Goal: Task Accomplishment & Management: Understand process/instructions

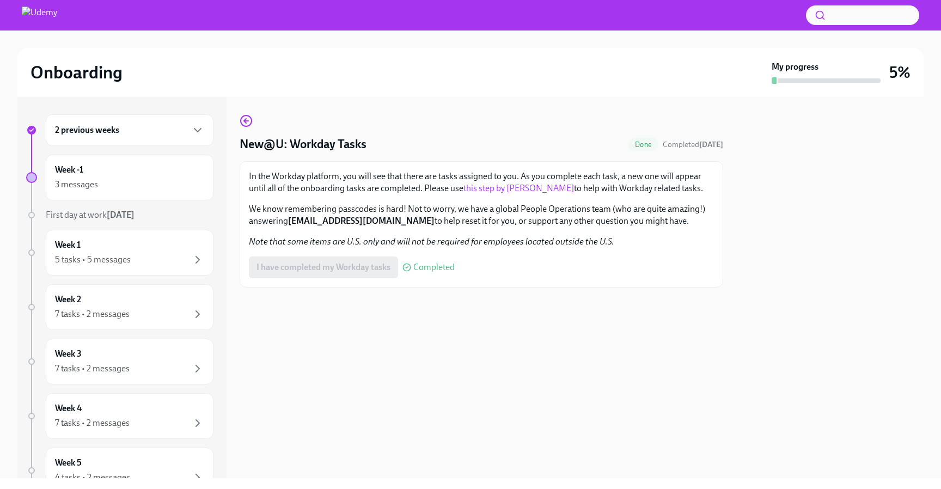
click at [333, 276] on div "I have completed my Workday tasks Completed" at bounding box center [352, 268] width 206 height 22
click at [333, 274] on div "I have completed my Workday tasks Completed" at bounding box center [352, 268] width 206 height 22
click at [246, 118] on icon "button" at bounding box center [246, 120] width 13 height 13
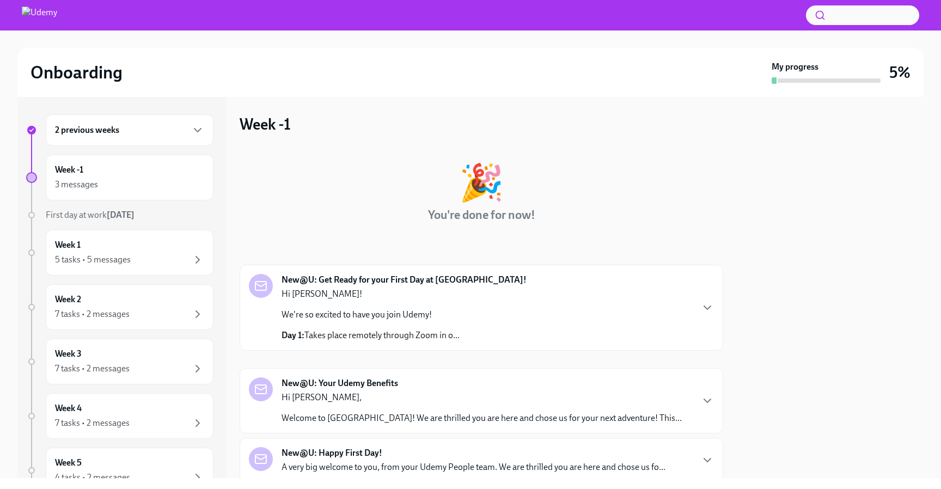
click at [459, 316] on p "We're so excited to have you join Udemy!" at bounding box center [371, 315] width 178 height 12
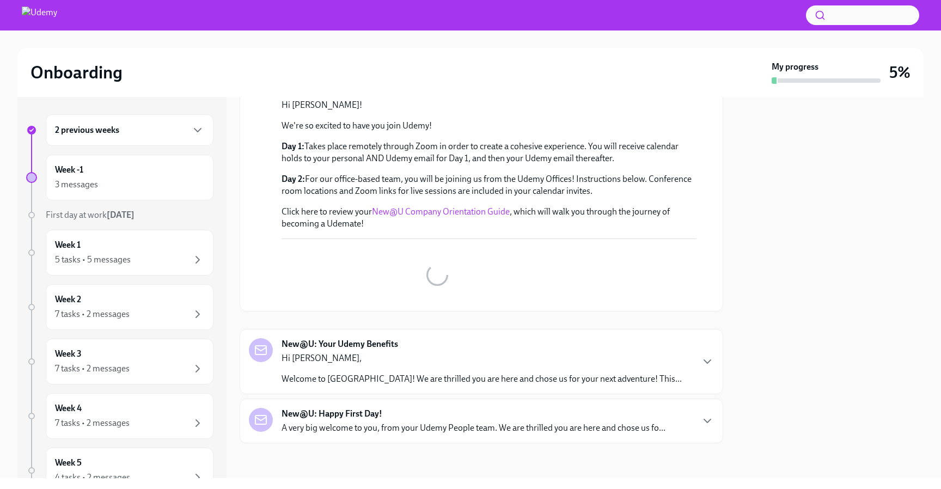
scroll to position [106, 0]
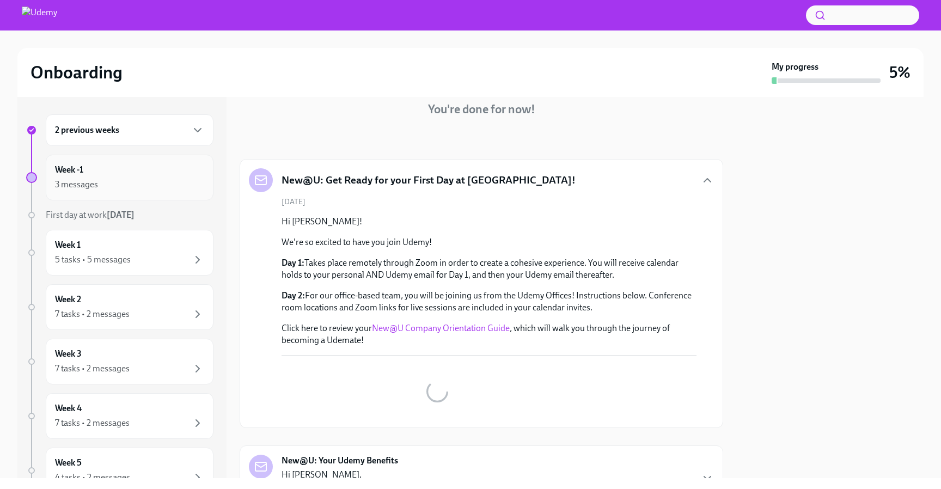
click at [150, 180] on div "3 messages" at bounding box center [129, 184] width 149 height 13
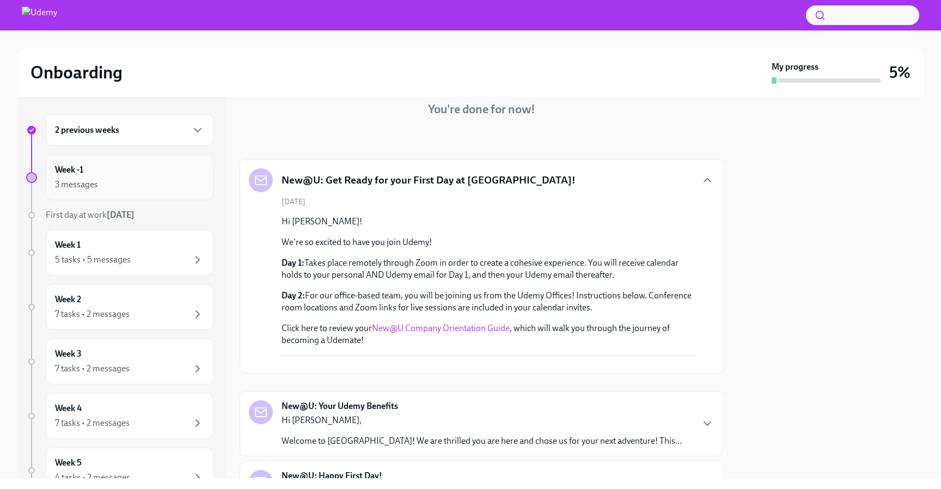
click at [134, 171] on div "Week -1 3 messages" at bounding box center [129, 177] width 149 height 27
click at [103, 173] on div "Week -1 3 messages" at bounding box center [129, 177] width 149 height 27
click at [71, 177] on div "Week -1 3 messages" at bounding box center [129, 177] width 149 height 27
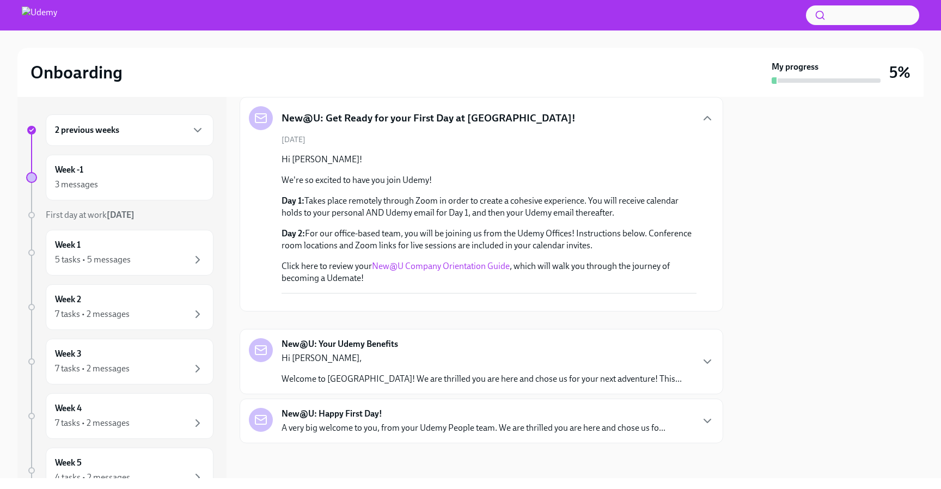
click at [96, 144] on div "2 previous weeks" at bounding box center [130, 130] width 168 height 32
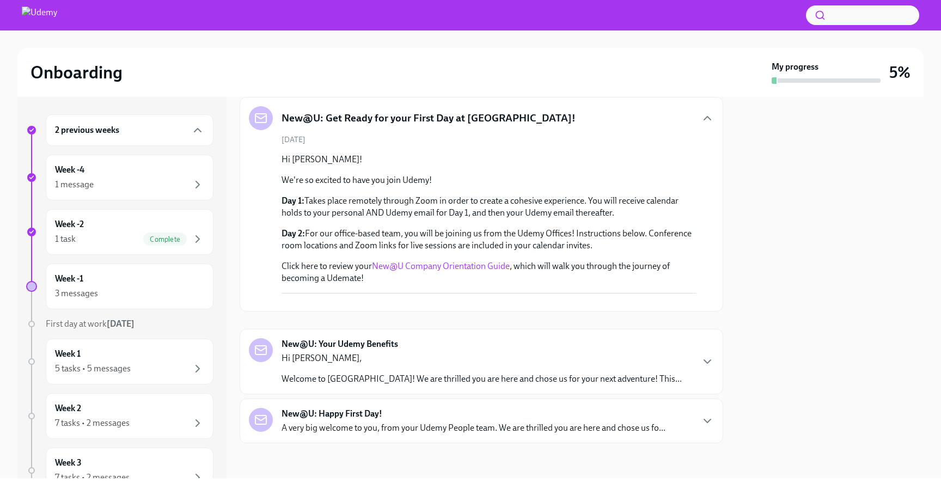
click at [95, 134] on h6 "2 previous weeks" at bounding box center [87, 130] width 64 height 12
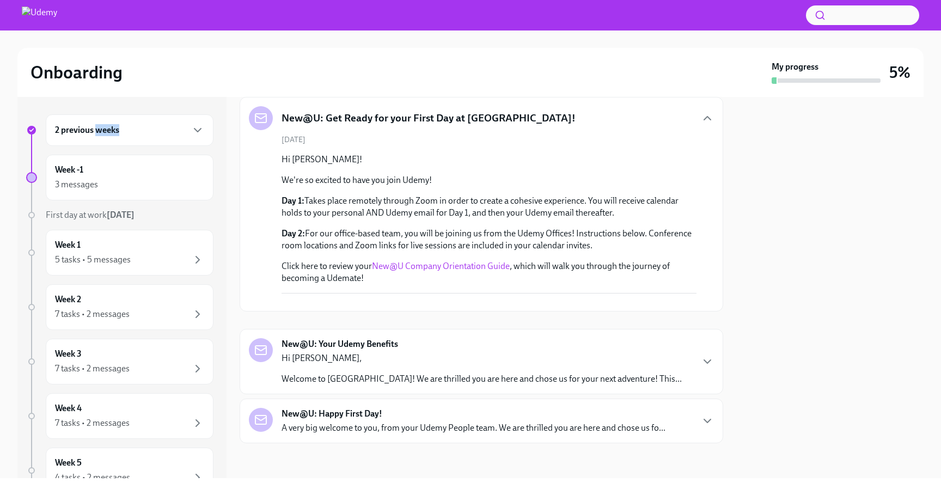
click at [95, 134] on h6 "2 previous weeks" at bounding box center [87, 130] width 64 height 12
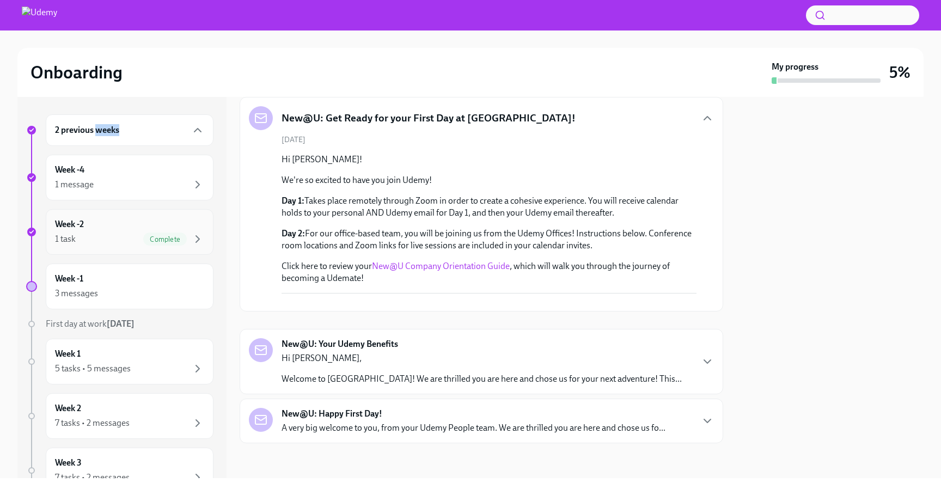
click at [105, 224] on div "Week -2 1 task Complete" at bounding box center [129, 231] width 149 height 27
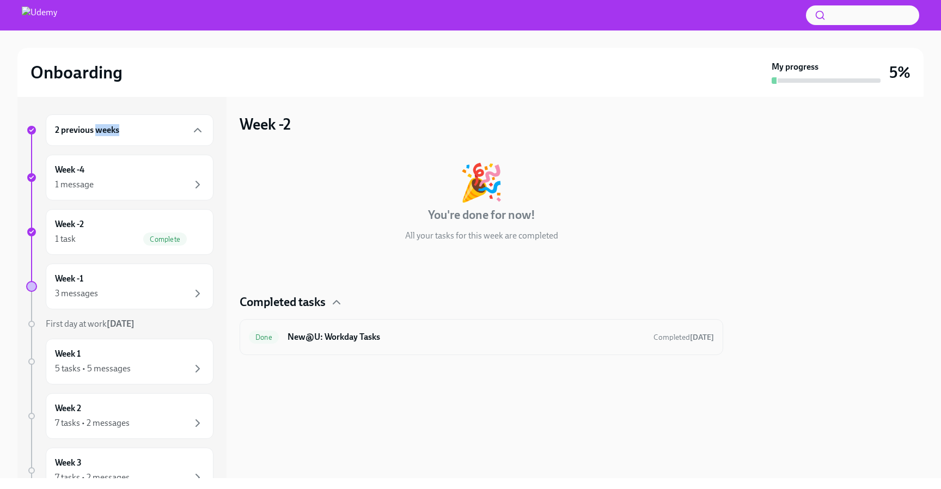
click at [402, 340] on h6 "New@U: Workday Tasks" at bounding box center [466, 337] width 357 height 12
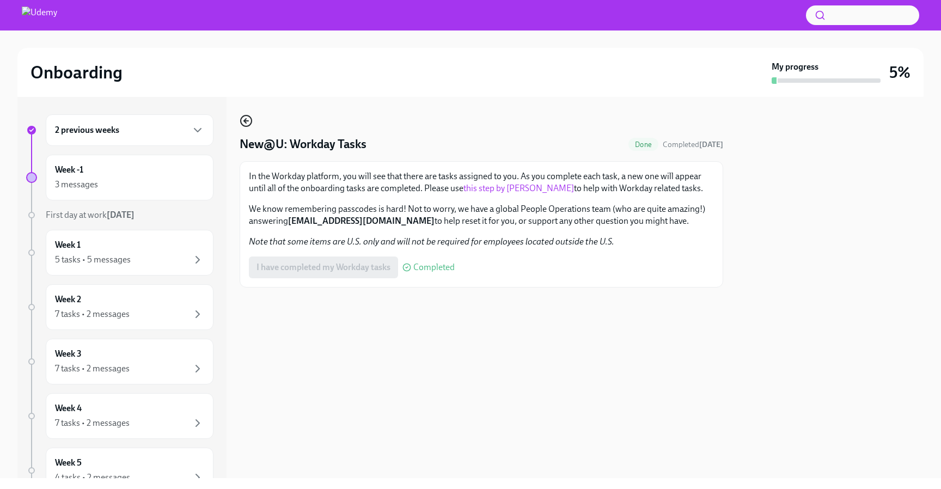
click at [242, 123] on icon "button" at bounding box center [246, 120] width 13 height 13
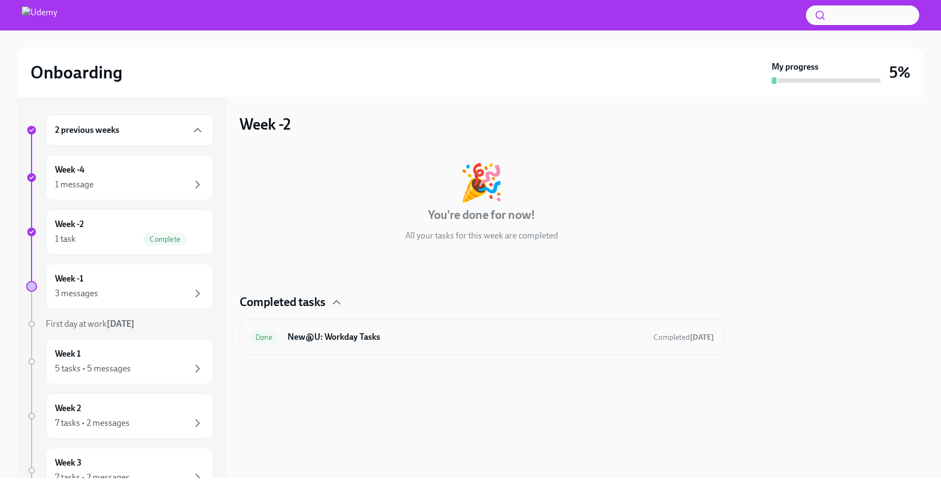
click at [406, 330] on div "Done New@U: Workday Tasks Completed [DATE]" at bounding box center [481, 336] width 465 height 17
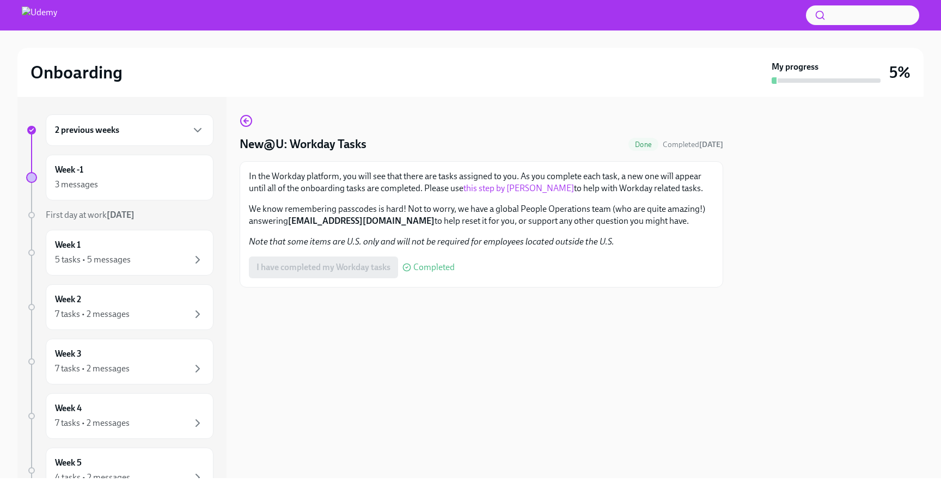
click at [502, 192] on link "this step by [PERSON_NAME]" at bounding box center [518, 188] width 111 height 10
